Goal: Transaction & Acquisition: Book appointment/travel/reservation

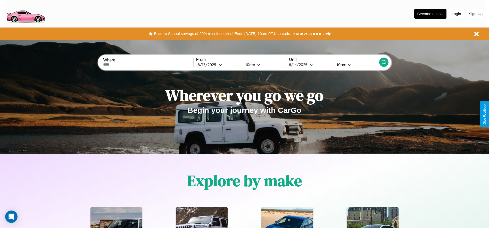
click at [148, 65] on input "text" at bounding box center [148, 65] width 90 height 4
type input "**********"
click at [218, 65] on icon at bounding box center [220, 65] width 4 height 4
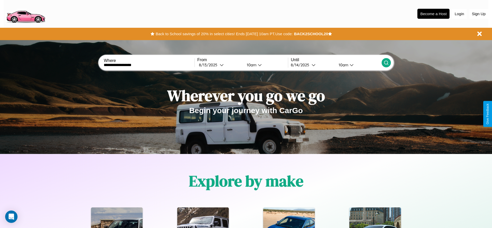
select select "*"
select select "****"
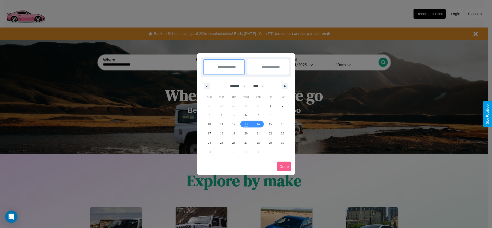
drag, startPoint x: 236, startPoint y: 86, endPoint x: 246, endPoint y: 103, distance: 19.9
click at [236, 86] on select "******* ******** ***** ***** *** **** **** ****** ********* ******* ******** **…" at bounding box center [237, 86] width 22 height 8
select select "*"
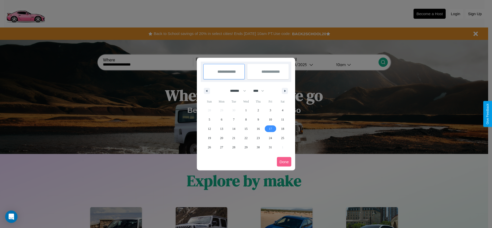
click at [270, 129] on span "17" at bounding box center [270, 128] width 3 height 9
type input "**********"
click at [270, 138] on span "24" at bounding box center [270, 138] width 3 height 9
type input "**********"
click at [284, 162] on button "Done" at bounding box center [284, 162] width 14 height 10
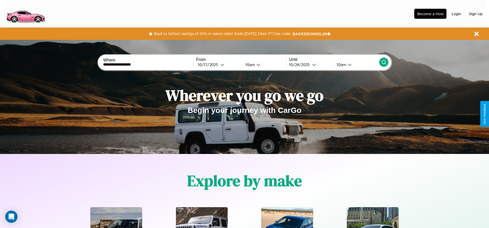
click at [383, 62] on icon at bounding box center [383, 62] width 5 height 5
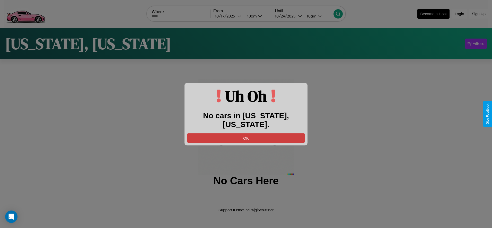
click at [246, 133] on button "OK" at bounding box center [246, 138] width 118 height 10
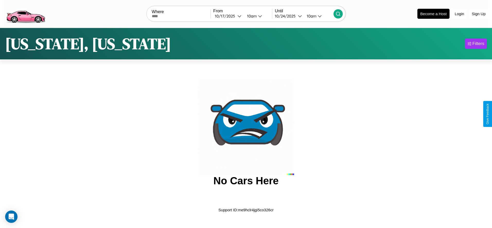
click at [25, 13] on img at bounding box center [26, 14] width 44 height 22
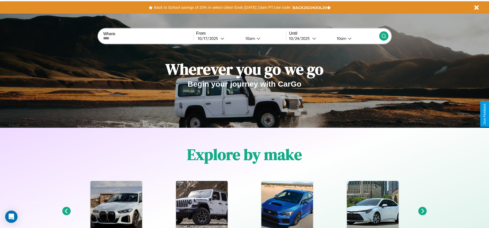
scroll to position [107, 0]
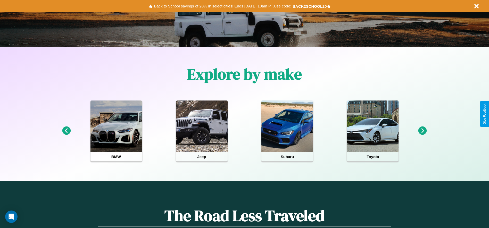
click at [66, 131] on icon at bounding box center [66, 131] width 8 height 8
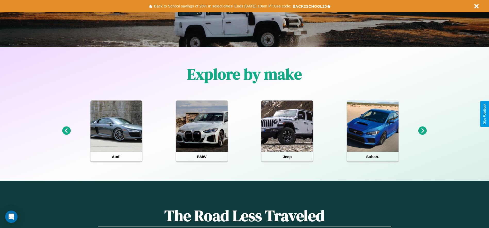
click at [422, 131] on icon at bounding box center [422, 131] width 8 height 8
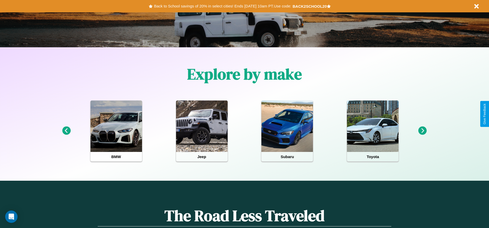
click at [422, 131] on icon at bounding box center [422, 131] width 8 height 8
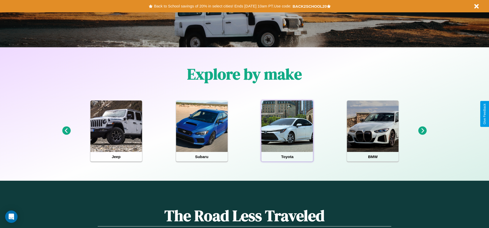
click at [287, 131] on div at bounding box center [287, 127] width 52 height 52
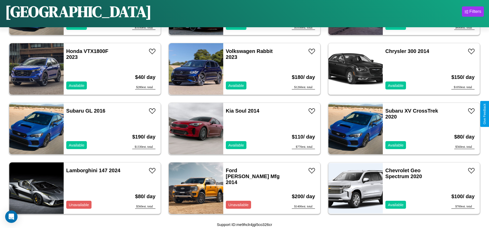
scroll to position [1014, 0]
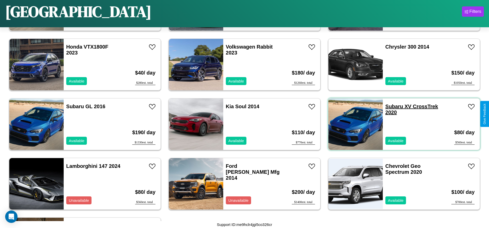
click at [391, 107] on link "Subaru XV CrossTrek 2020" at bounding box center [411, 110] width 53 height 12
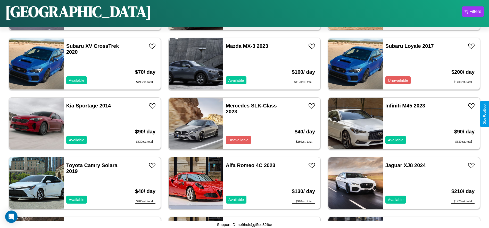
scroll to position [296, 0]
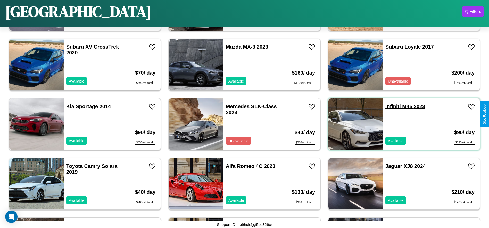
click at [389, 107] on link "Infiniti M45 2023" at bounding box center [405, 107] width 40 height 6
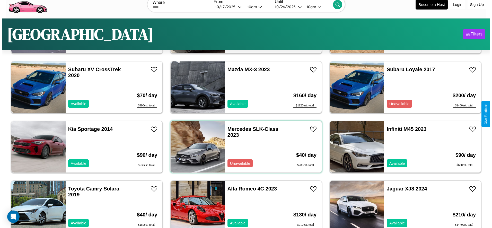
scroll to position [0, 0]
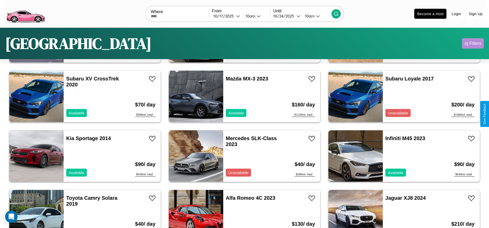
click at [472, 44] on div "Filters" at bounding box center [475, 43] width 12 height 5
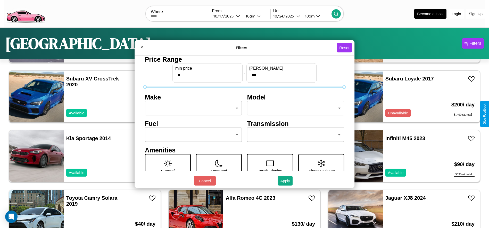
click at [192, 108] on body "CarGo Where From 10 / 17 / 2025 10am Until 10 / 24 / 2025 10am Become a Host Lo…" at bounding box center [244, 130] width 489 height 260
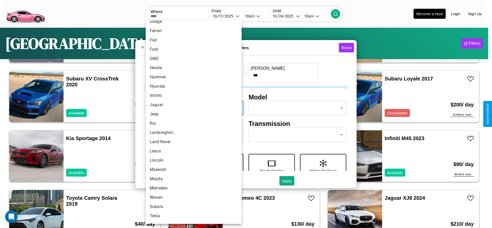
scroll to position [109, 0]
click at [192, 122] on li "Kia" at bounding box center [194, 122] width 96 height 9
type input "***"
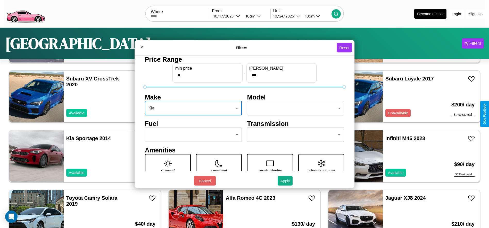
click at [293, 108] on body "CarGo Where From 10 / 17 / 2025 10am Until 10 / 24 / 2025 10am Become a Host Lo…" at bounding box center [244, 130] width 489 height 260
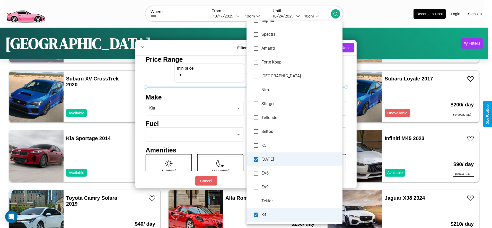
scroll to position [97, 0]
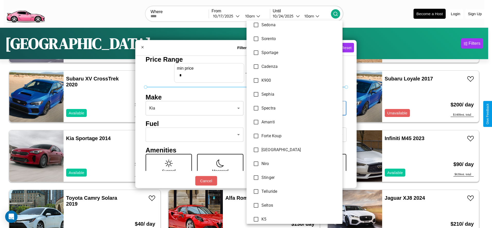
type input "**********"
click at [246, 114] on div at bounding box center [246, 114] width 492 height 228
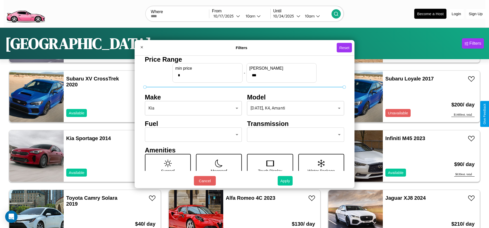
click at [285, 181] on button "Apply" at bounding box center [284, 181] width 15 height 10
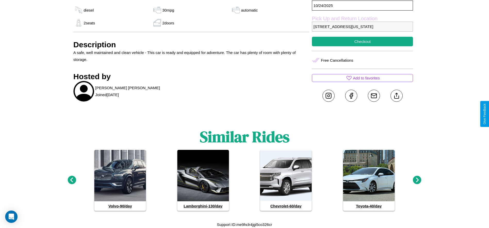
scroll to position [263, 0]
click at [417, 181] on icon at bounding box center [417, 180] width 8 height 8
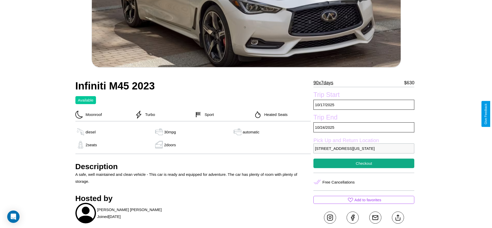
scroll to position [125, 0]
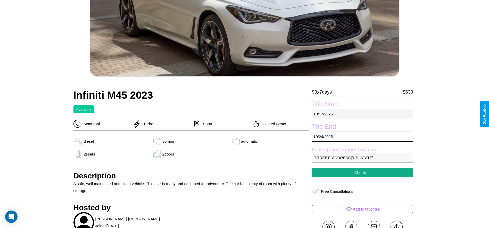
click at [362, 114] on p "10 / 17 / 2025" at bounding box center [362, 114] width 101 height 10
select select "*"
select select "****"
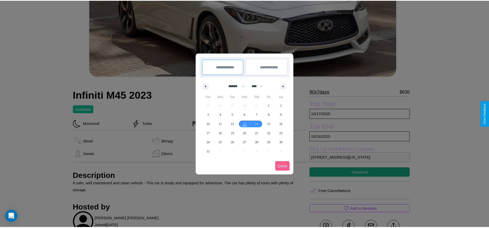
scroll to position [0, 0]
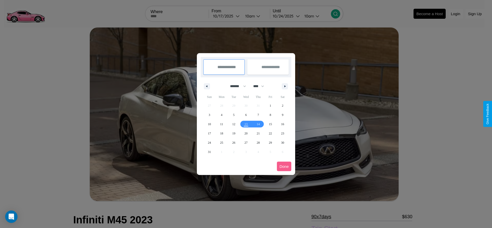
click at [227, 16] on div at bounding box center [246, 114] width 492 height 228
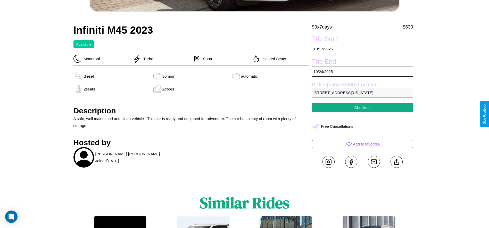
scroll to position [191, 0]
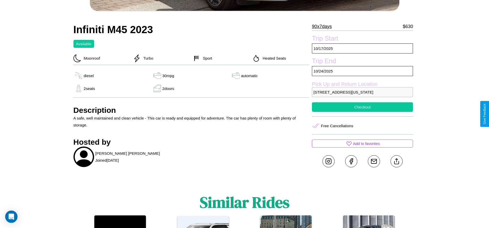
click at [362, 112] on button "Checkout" at bounding box center [362, 108] width 101 height 10
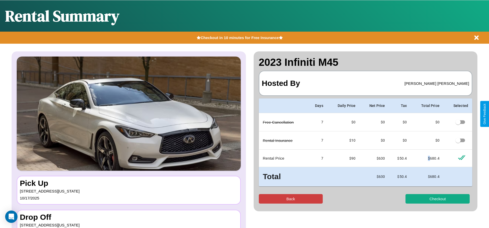
click at [290, 199] on button "Back" at bounding box center [291, 199] width 64 height 10
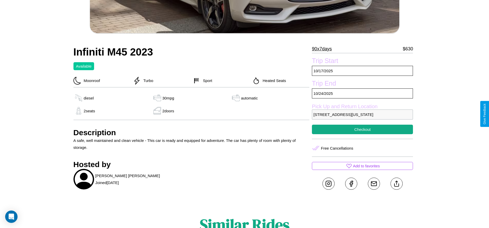
scroll to position [172, 0]
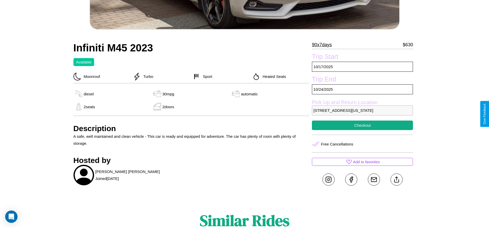
click at [362, 114] on p "2378 Union Street Los Angeles California 58637 United States" at bounding box center [362, 111] width 101 height 10
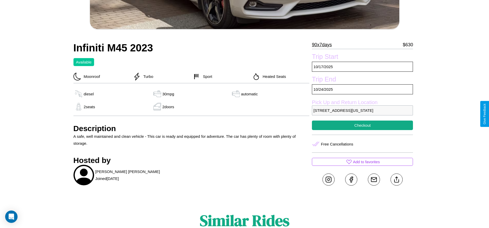
click at [362, 114] on p "2378 Union Street Los Angeles California 58637 United States" at bounding box center [362, 111] width 101 height 10
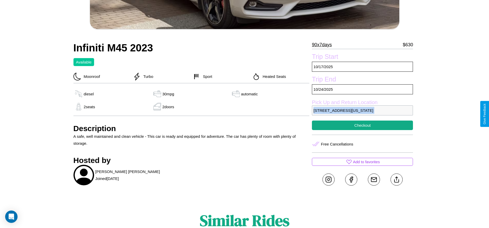
click at [362, 114] on p "2378 Union Street Los Angeles California 58637 United States" at bounding box center [362, 111] width 101 height 10
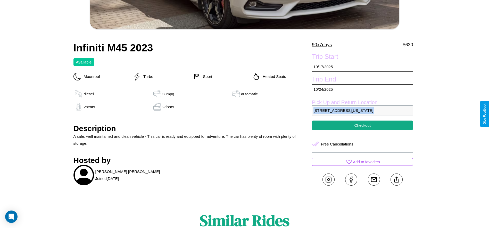
click at [362, 114] on p "2378 Union Street Los Angeles California 58637 United States" at bounding box center [362, 111] width 101 height 10
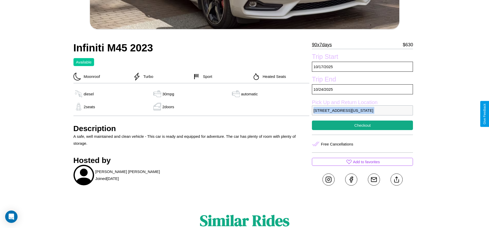
click at [362, 114] on p "2378 Union Street Los Angeles California 58637 United States" at bounding box center [362, 111] width 101 height 10
